Goal: Transaction & Acquisition: Purchase product/service

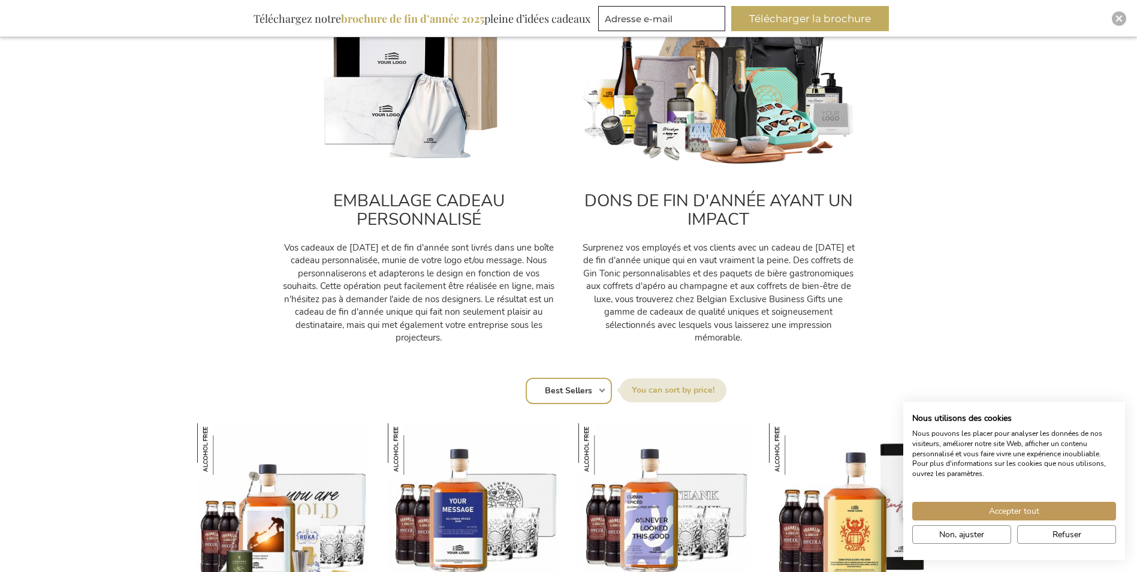
scroll to position [480, 0]
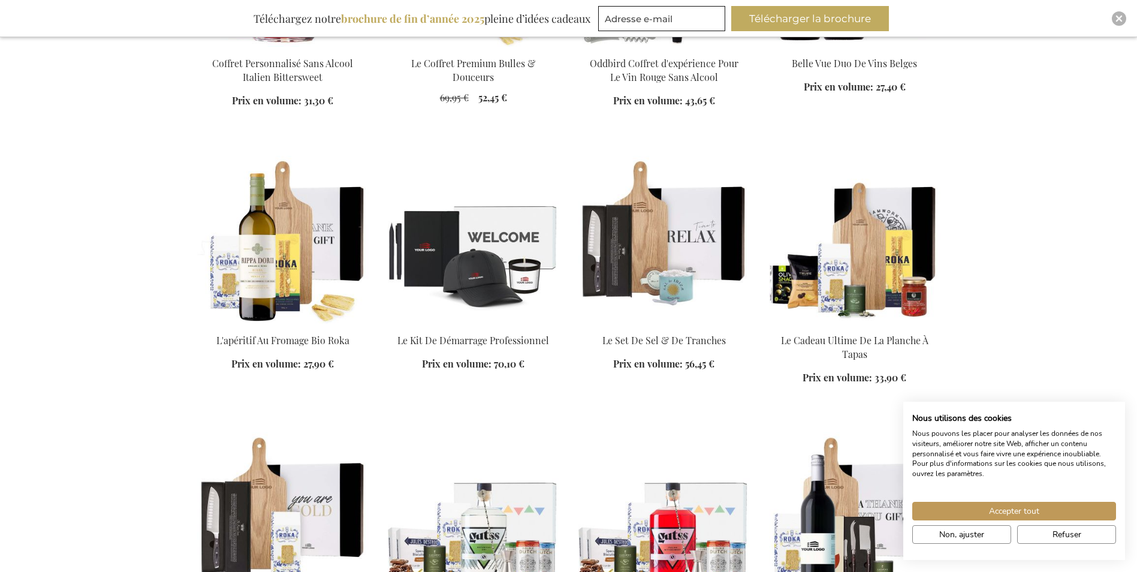
scroll to position [2159, 0]
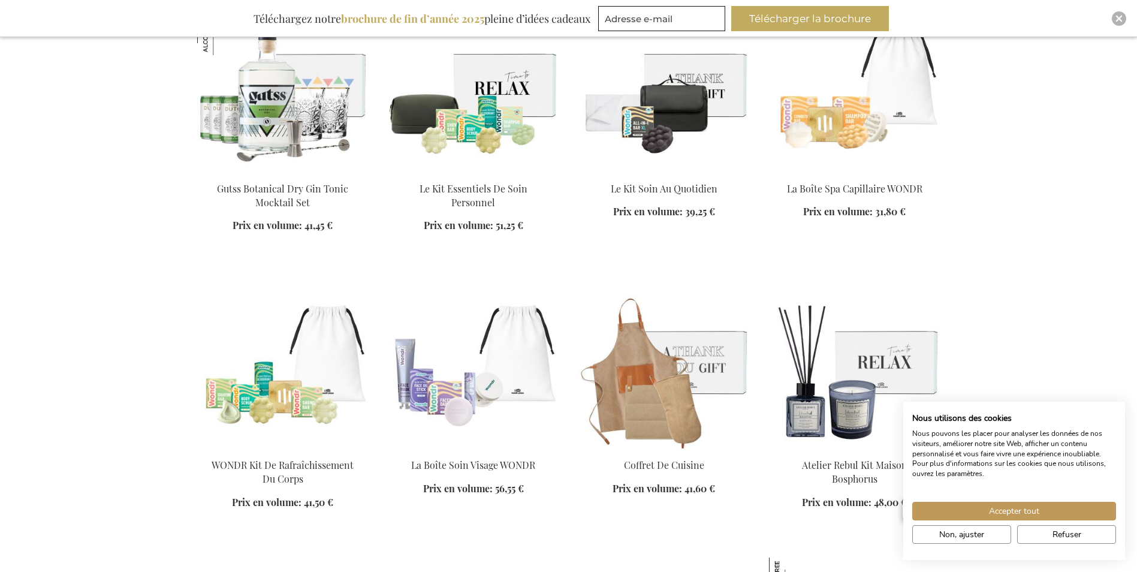
scroll to position [3178, 0]
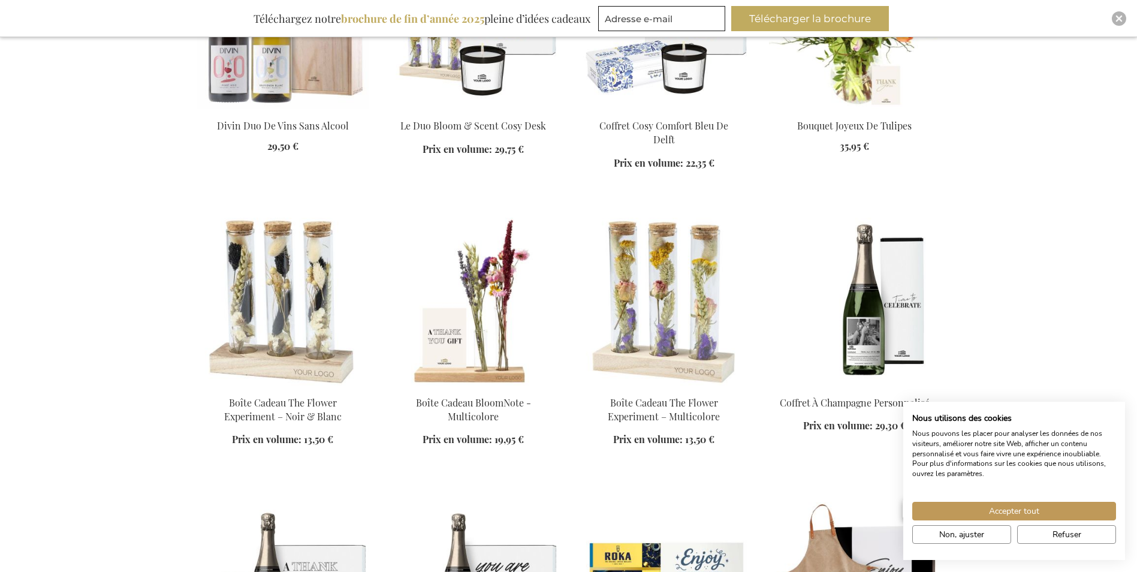
scroll to position [4018, 0]
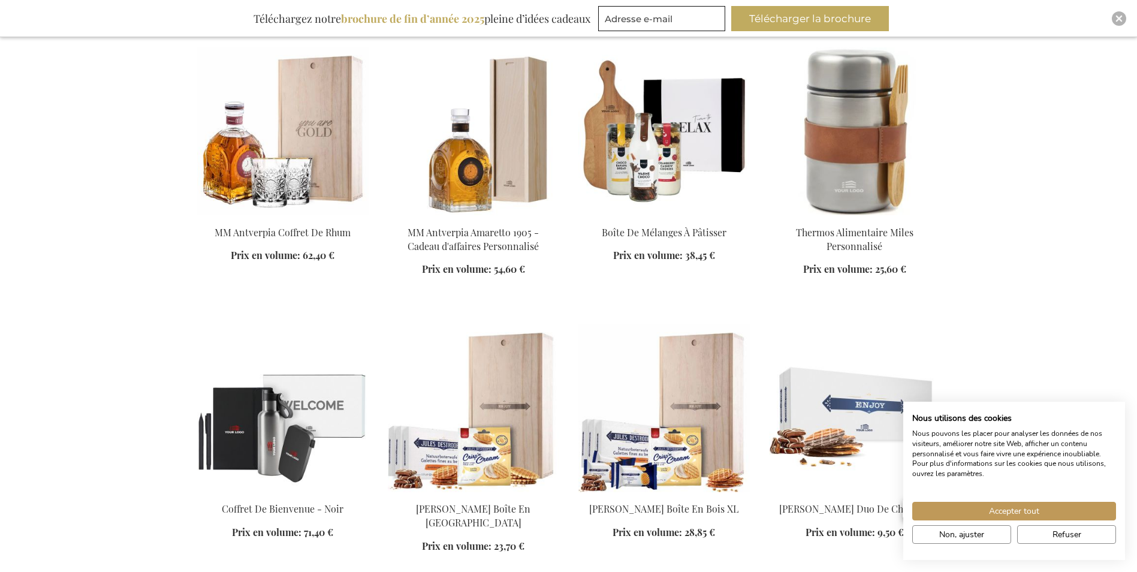
scroll to position [4737, 0]
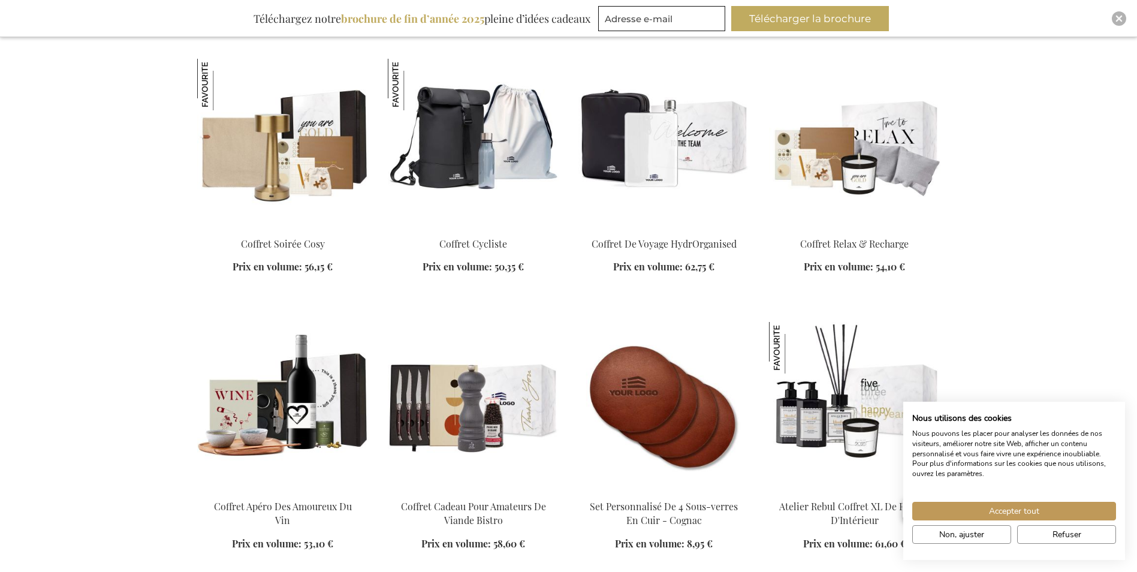
scroll to position [6416, 0]
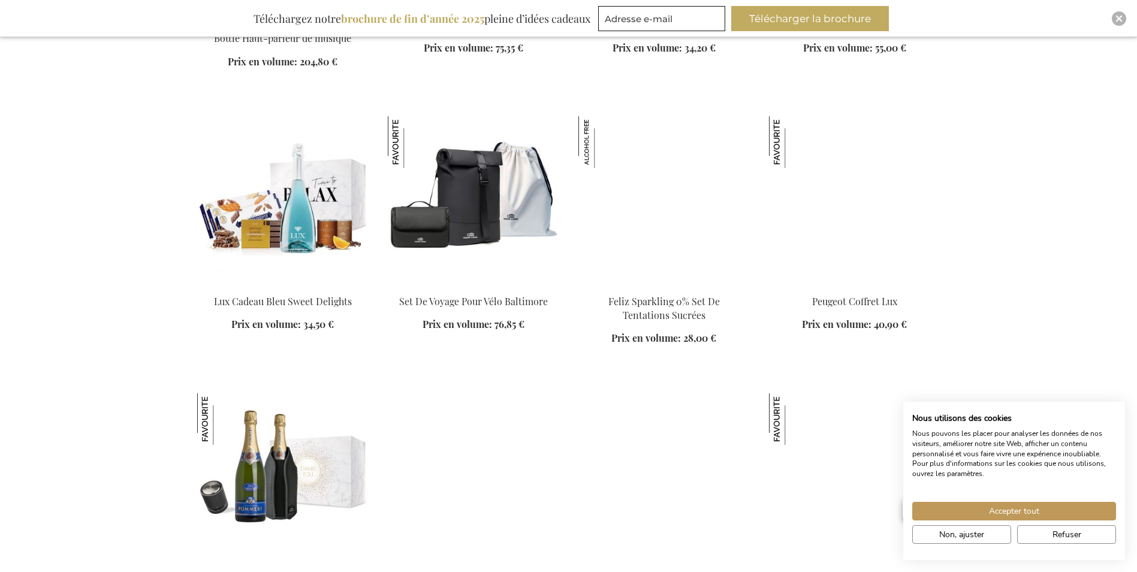
scroll to position [7435, 0]
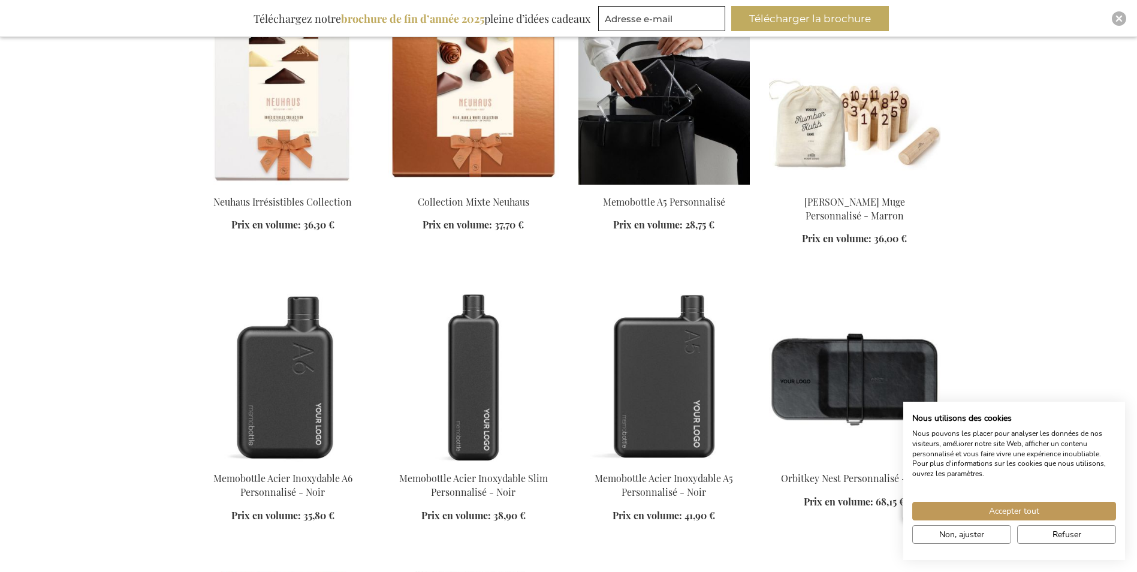
scroll to position [8095, 0]
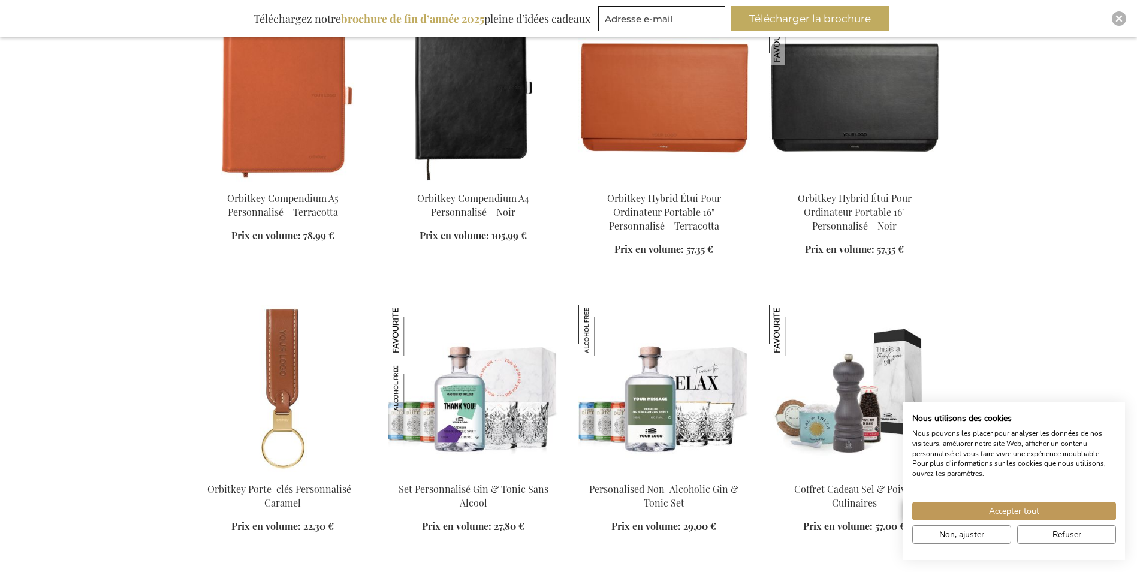
scroll to position [8635, 0]
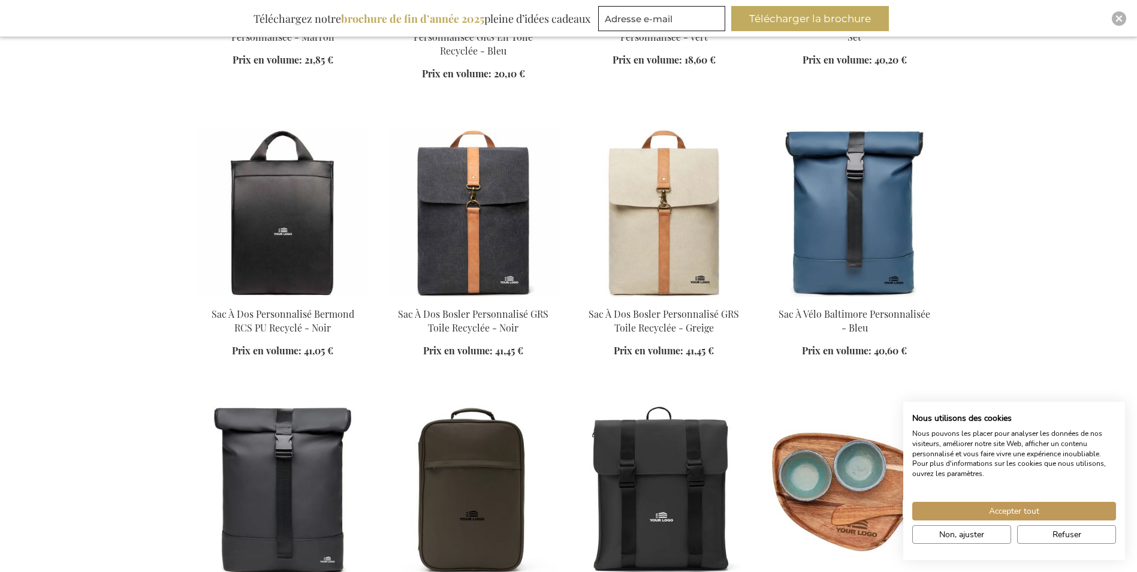
scroll to position [9594, 0]
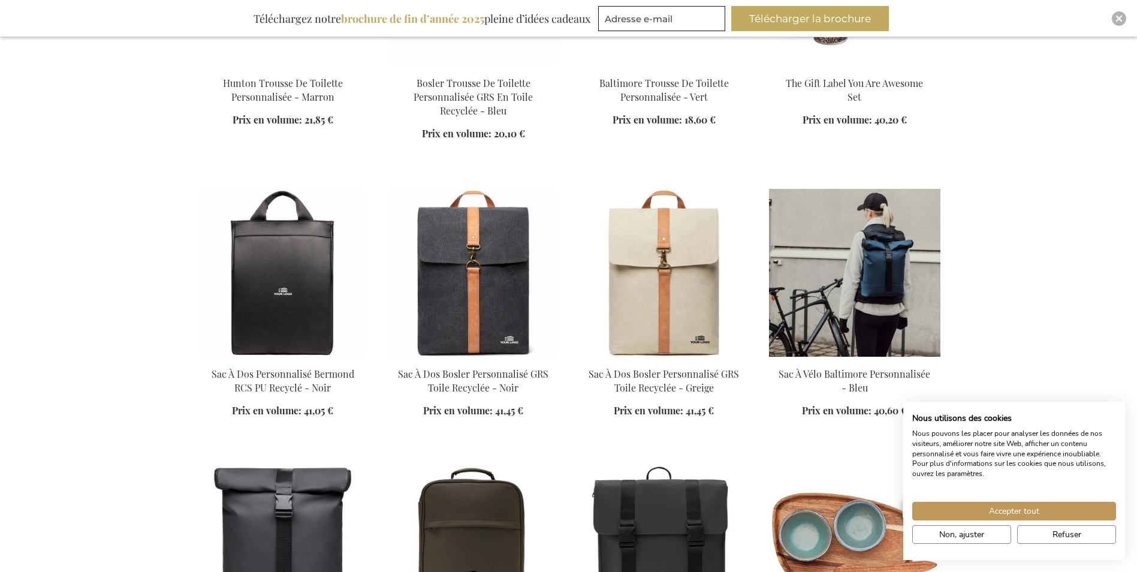
click at [907, 272] on img at bounding box center [854, 273] width 171 height 168
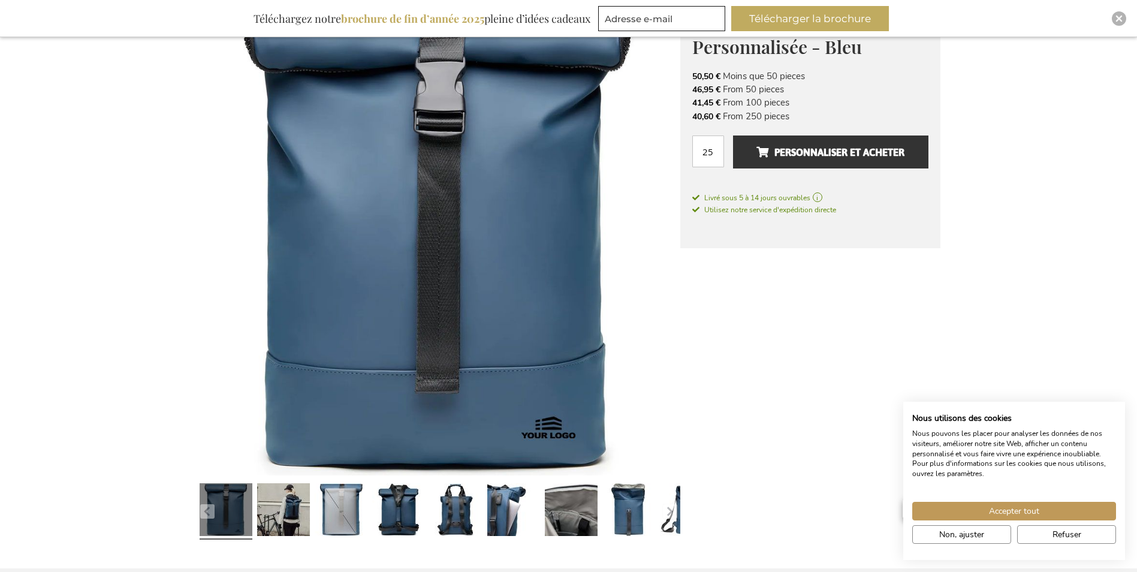
scroll to position [240, 0]
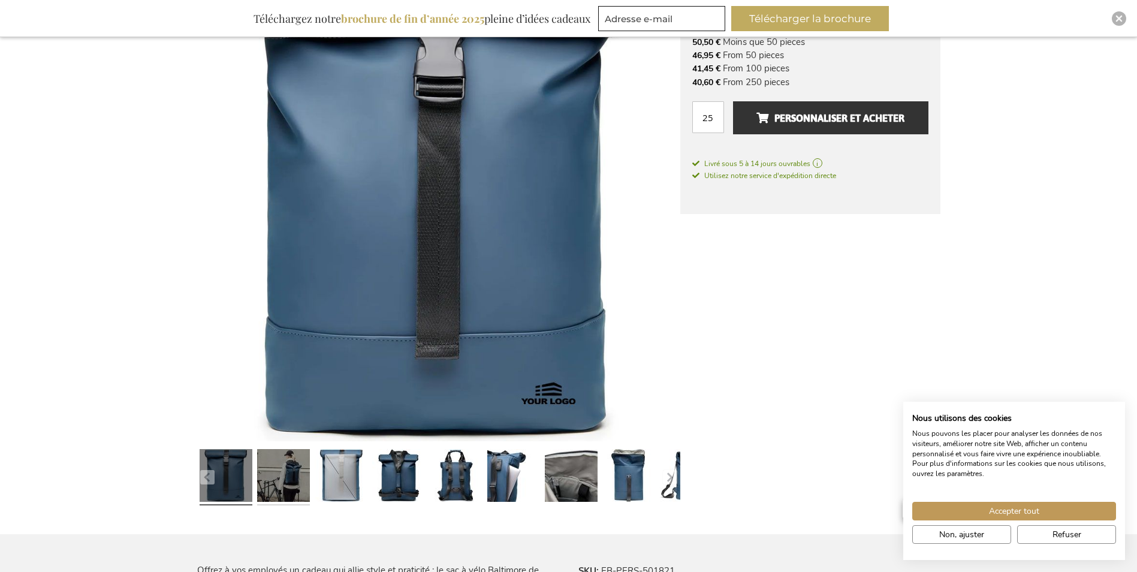
click at [292, 481] on link at bounding box center [283, 477] width 53 height 66
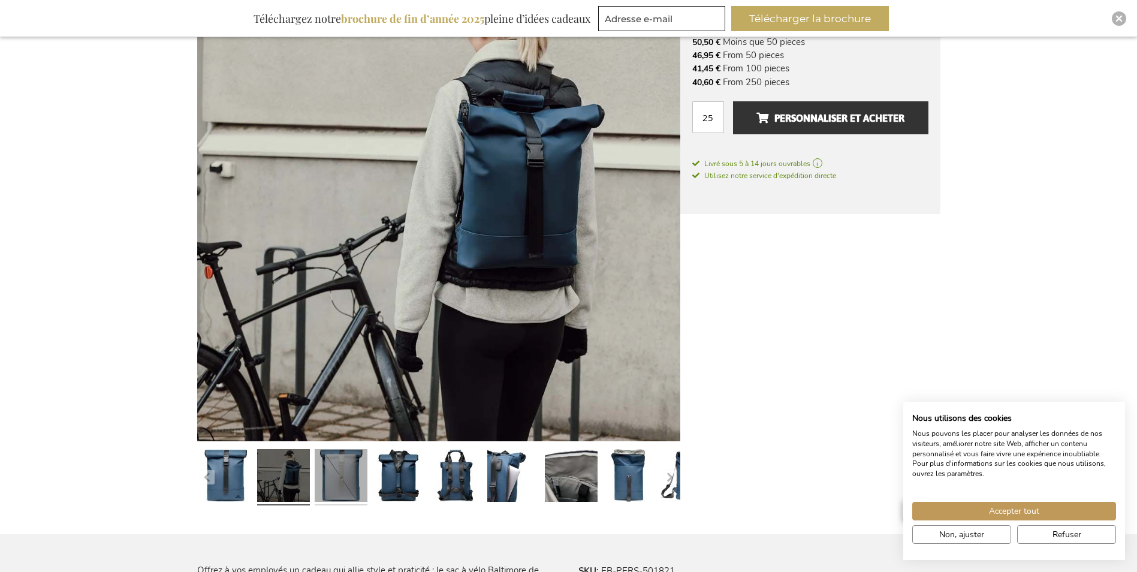
click at [354, 471] on link at bounding box center [341, 477] width 53 height 66
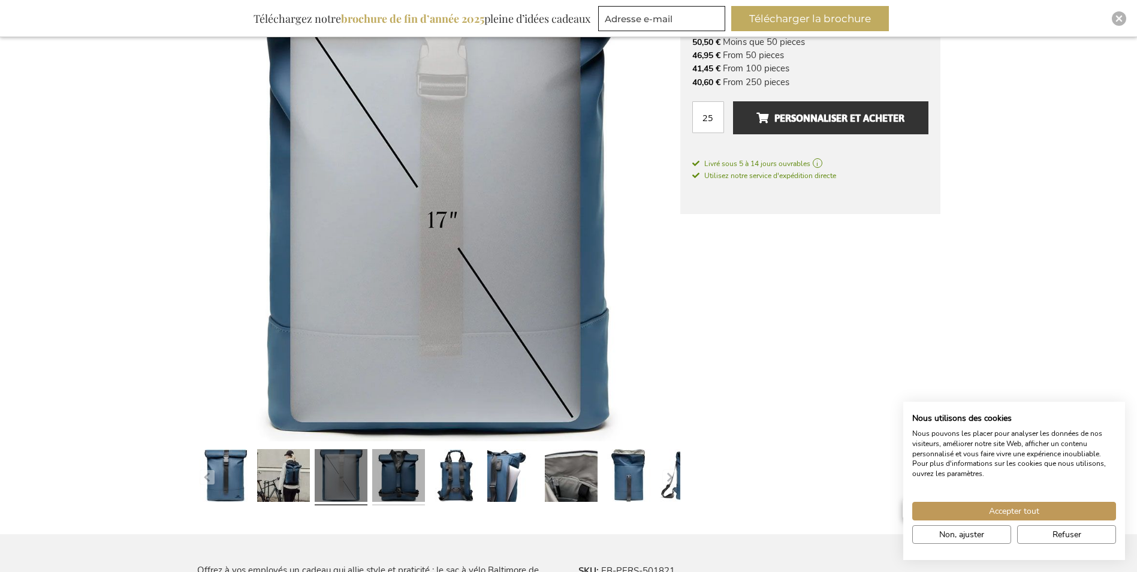
click at [416, 462] on link at bounding box center [398, 477] width 53 height 66
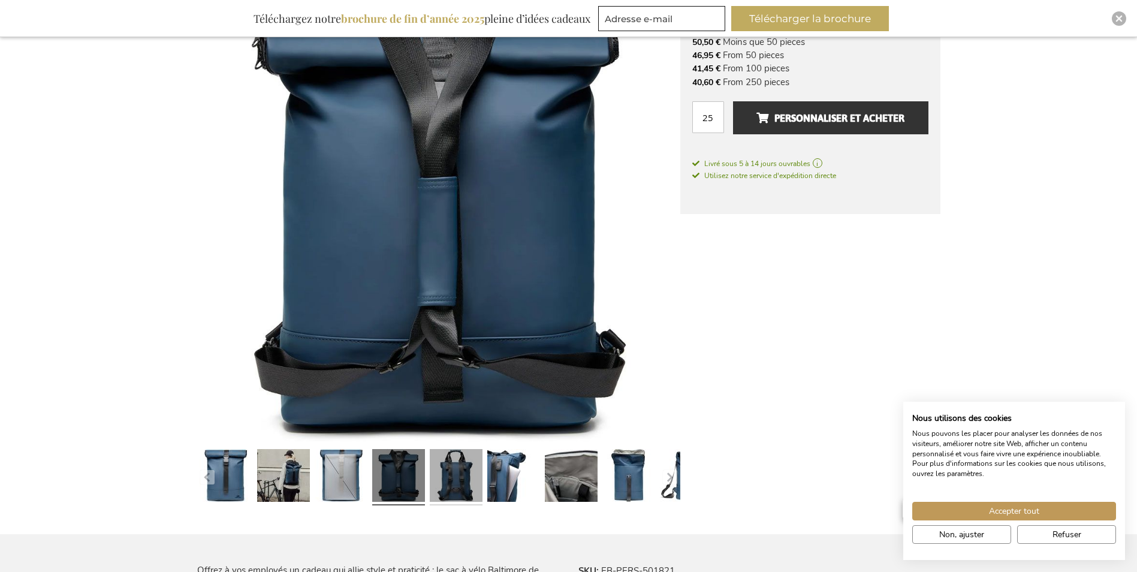
click at [464, 471] on link at bounding box center [456, 477] width 53 height 66
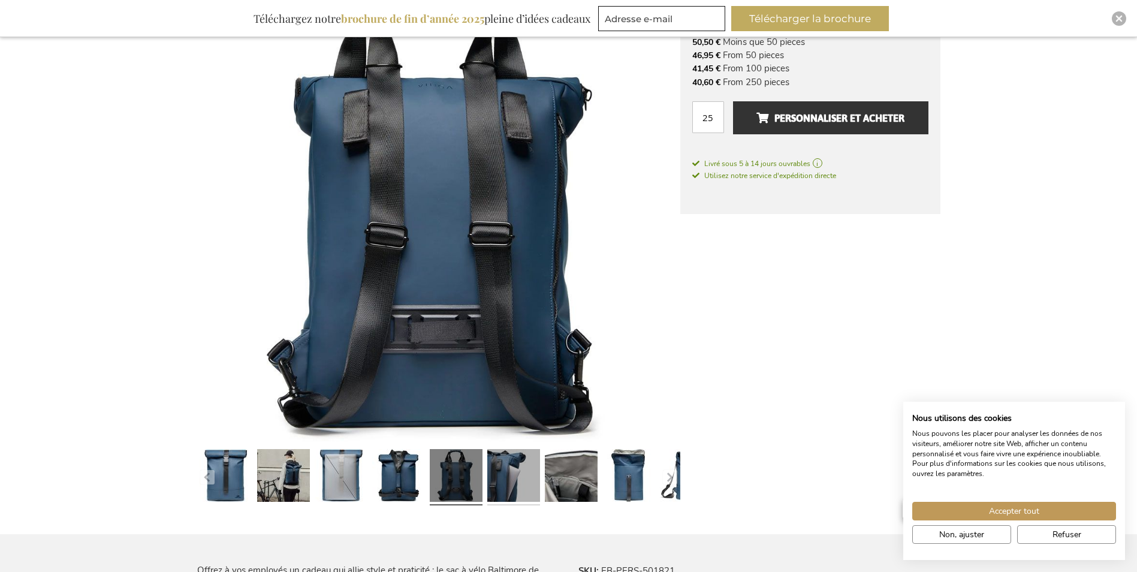
click at [513, 471] on link at bounding box center [513, 477] width 53 height 66
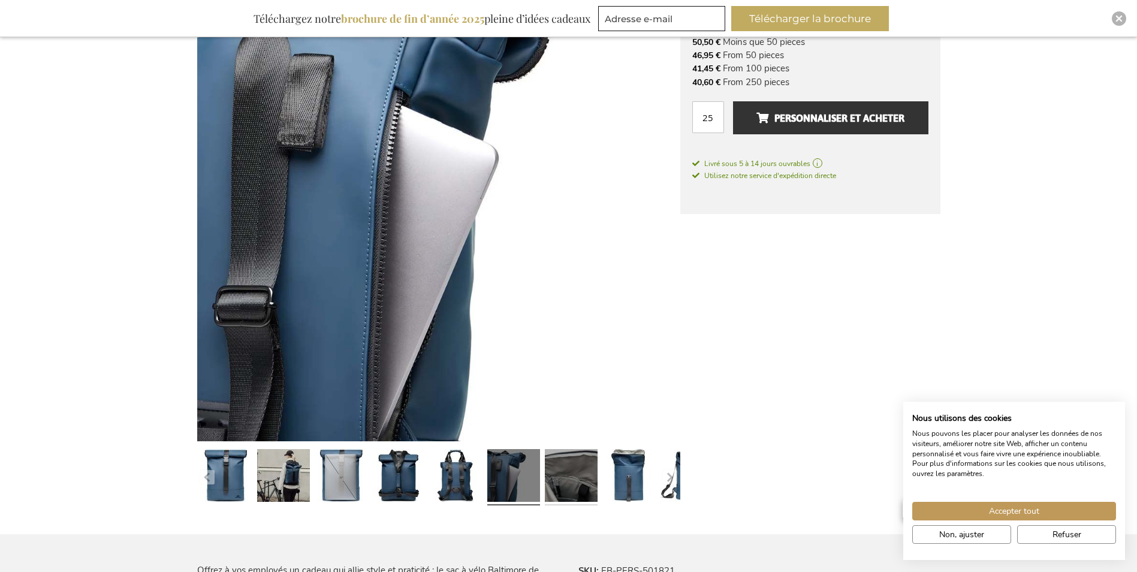
click at [573, 471] on link at bounding box center [571, 477] width 53 height 66
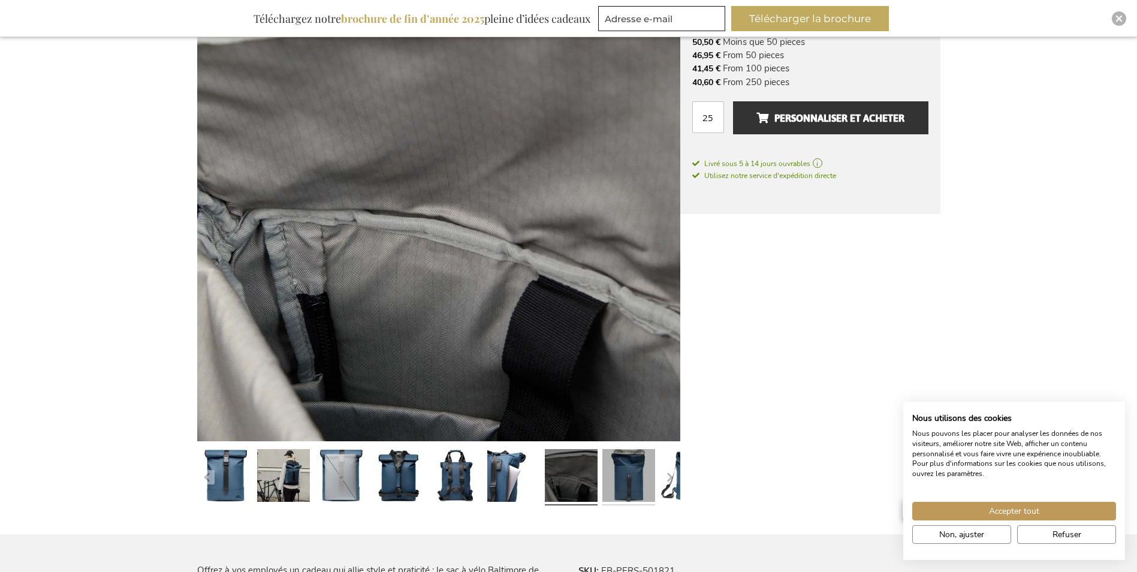
click at [650, 471] on link at bounding box center [629, 477] width 53 height 66
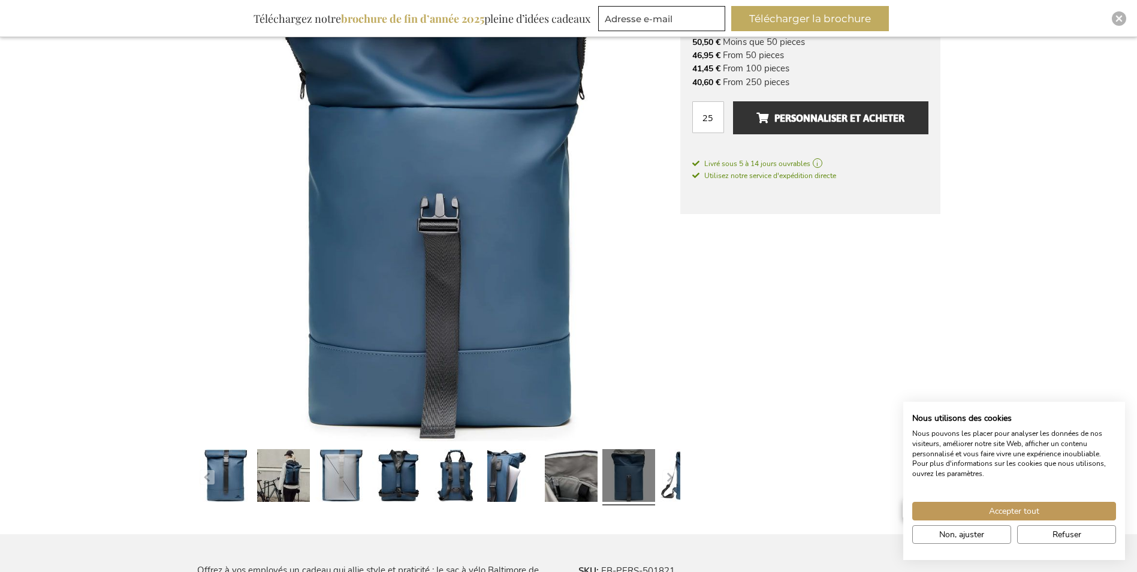
click at [675, 471] on button "button" at bounding box center [670, 477] width 14 height 14
